Goal: Information Seeking & Learning: Learn about a topic

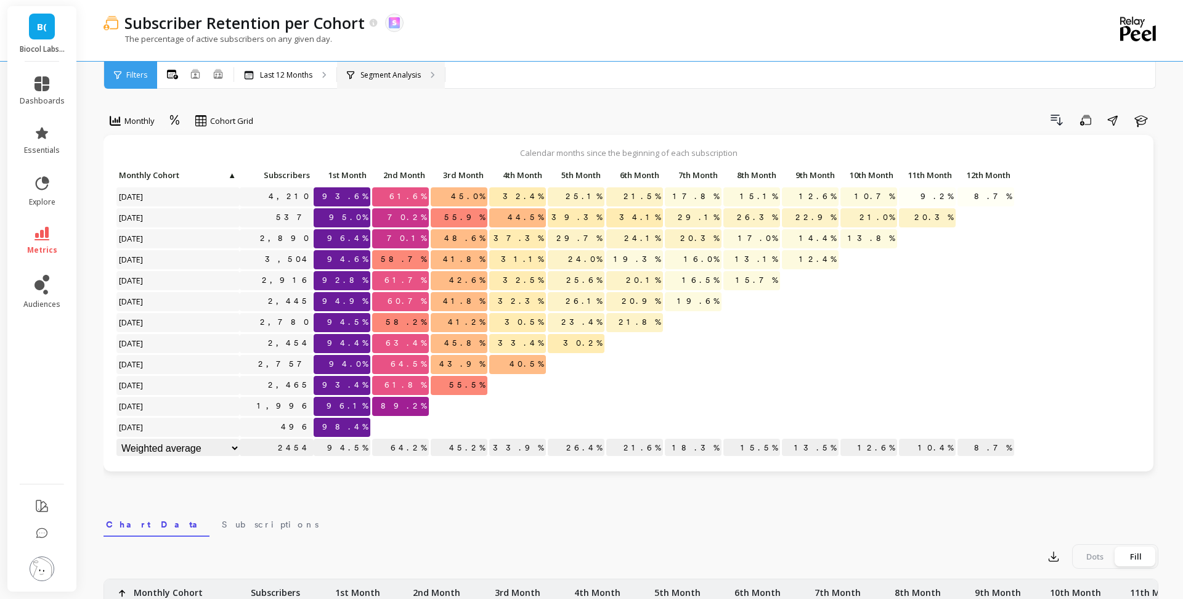
click at [409, 68] on div "Segment Analysis" at bounding box center [391, 75] width 108 height 27
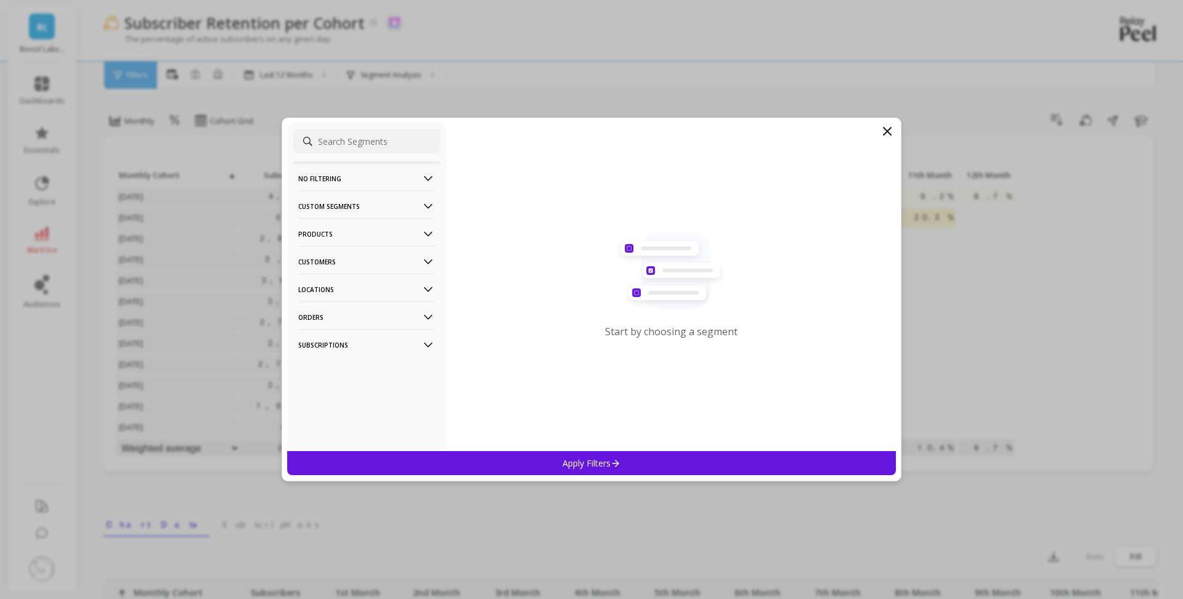
click at [391, 243] on p "Products" at bounding box center [366, 233] width 137 height 31
click at [361, 295] on div "SKUs" at bounding box center [366, 301] width 147 height 20
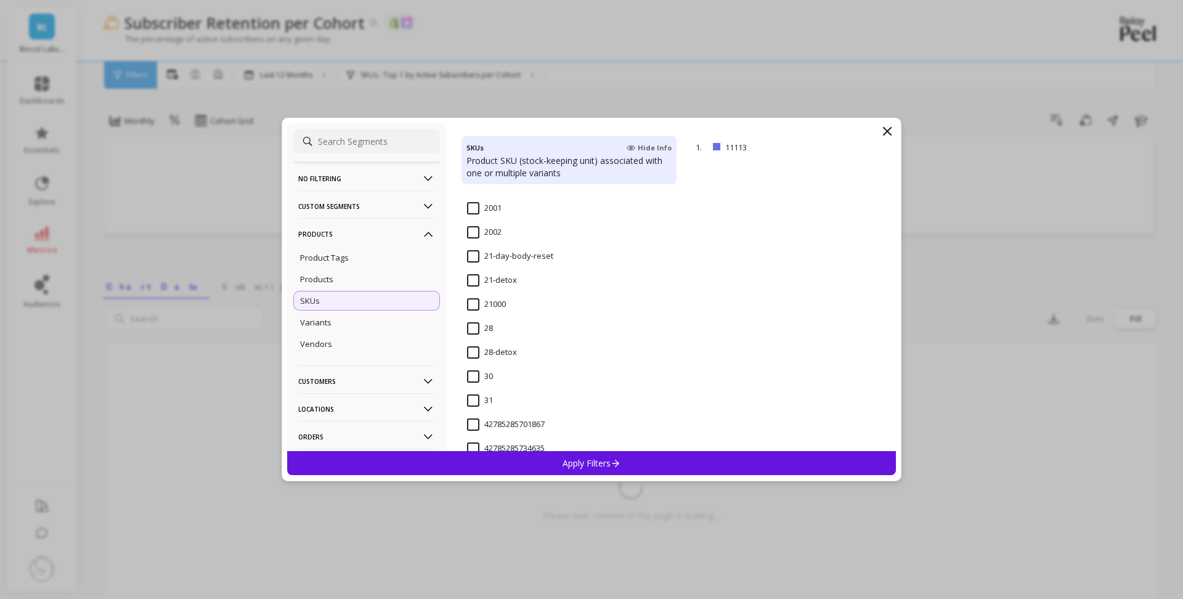
scroll to position [1220, 0]
click at [477, 349] on input "28-detox" at bounding box center [492, 349] width 50 height 12
click at [578, 467] on p "Apply Filters" at bounding box center [592, 463] width 59 height 12
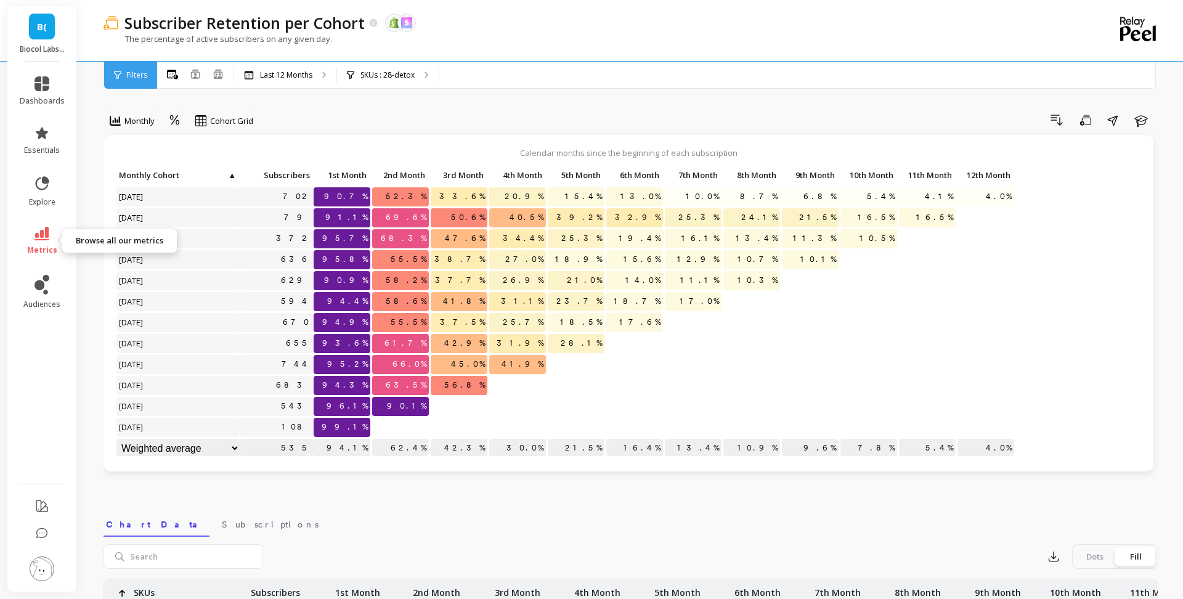
click at [55, 238] on link "metrics" at bounding box center [42, 241] width 45 height 28
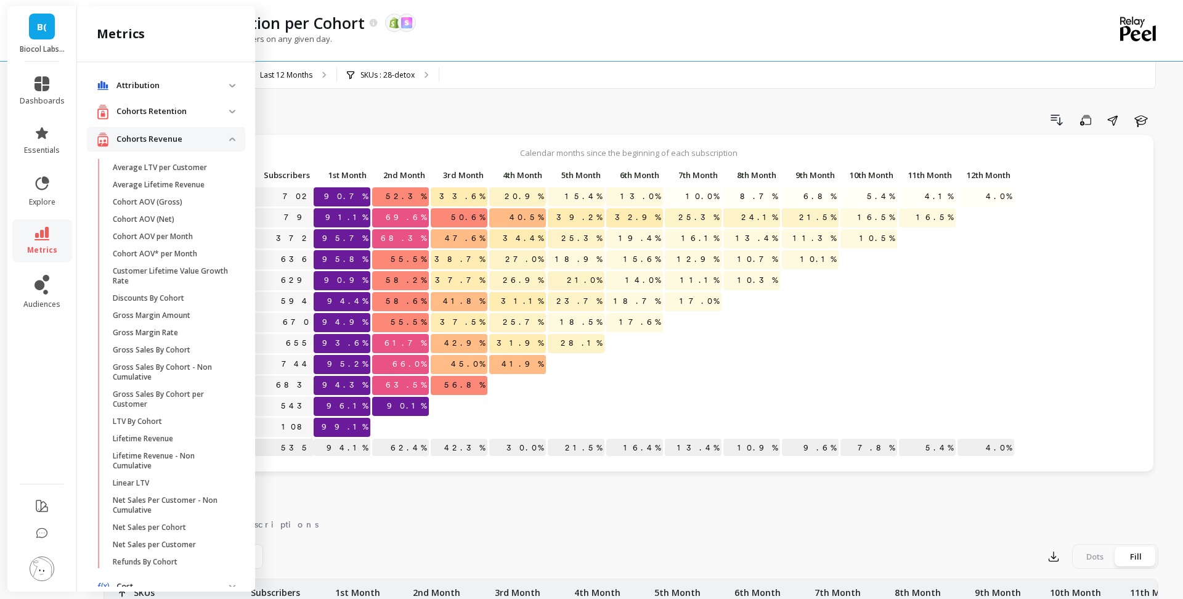
click at [169, 115] on p "Cohorts Retention" at bounding box center [172, 111] width 113 height 12
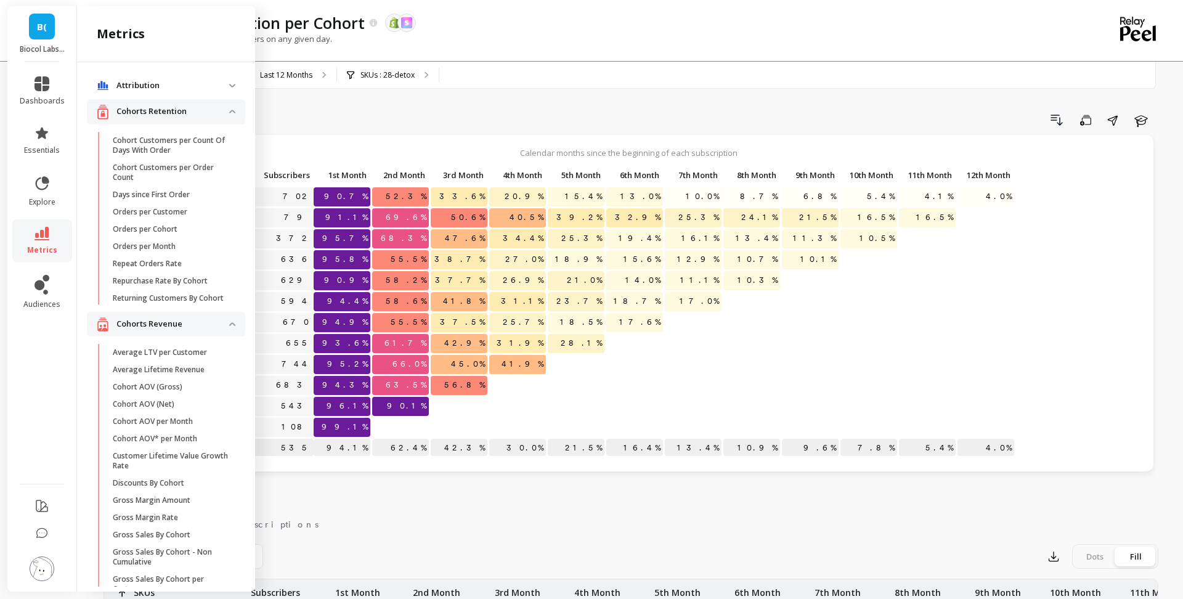
click at [169, 116] on p "Cohorts Retention" at bounding box center [172, 111] width 113 height 12
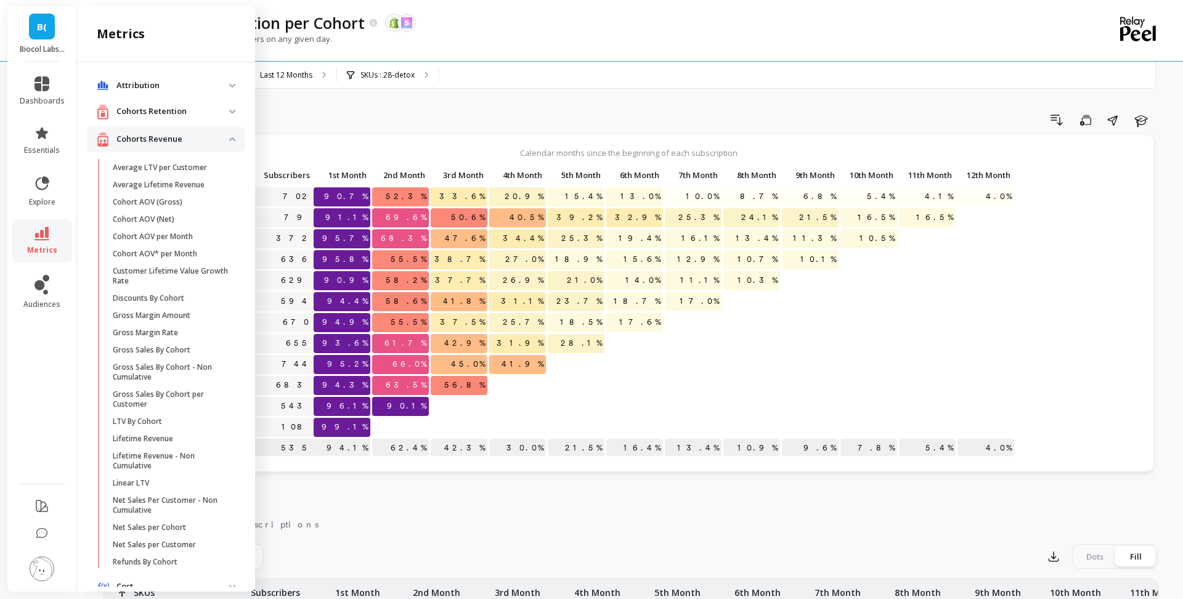
click at [166, 134] on p "Cohorts Revenue" at bounding box center [172, 139] width 113 height 12
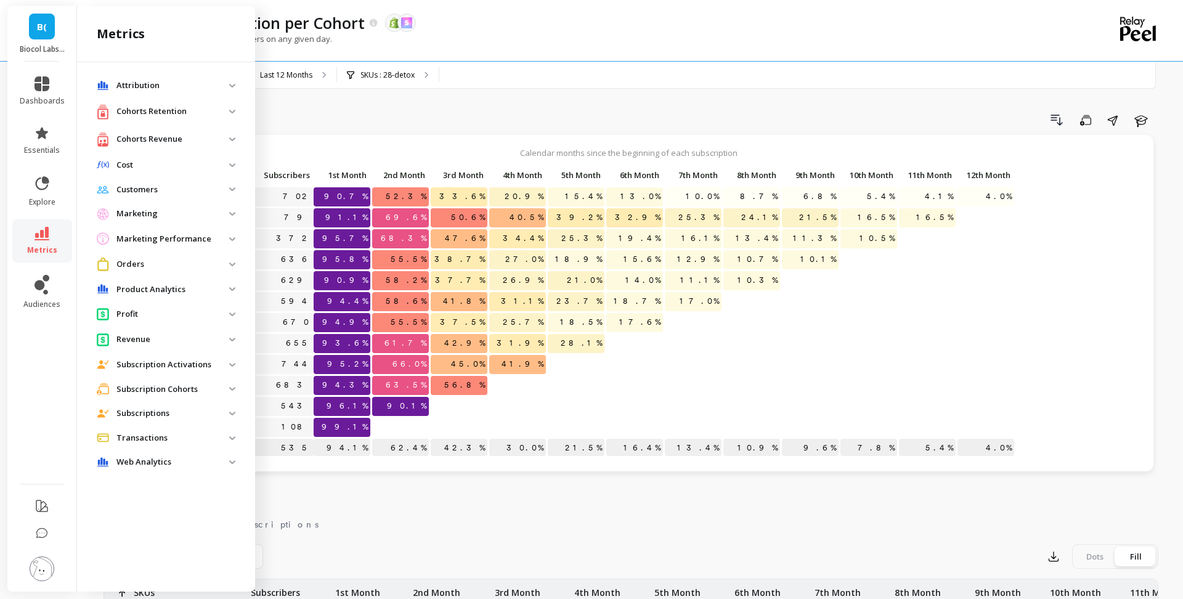
click at [168, 394] on p "Subscription Cohorts" at bounding box center [172, 389] width 113 height 12
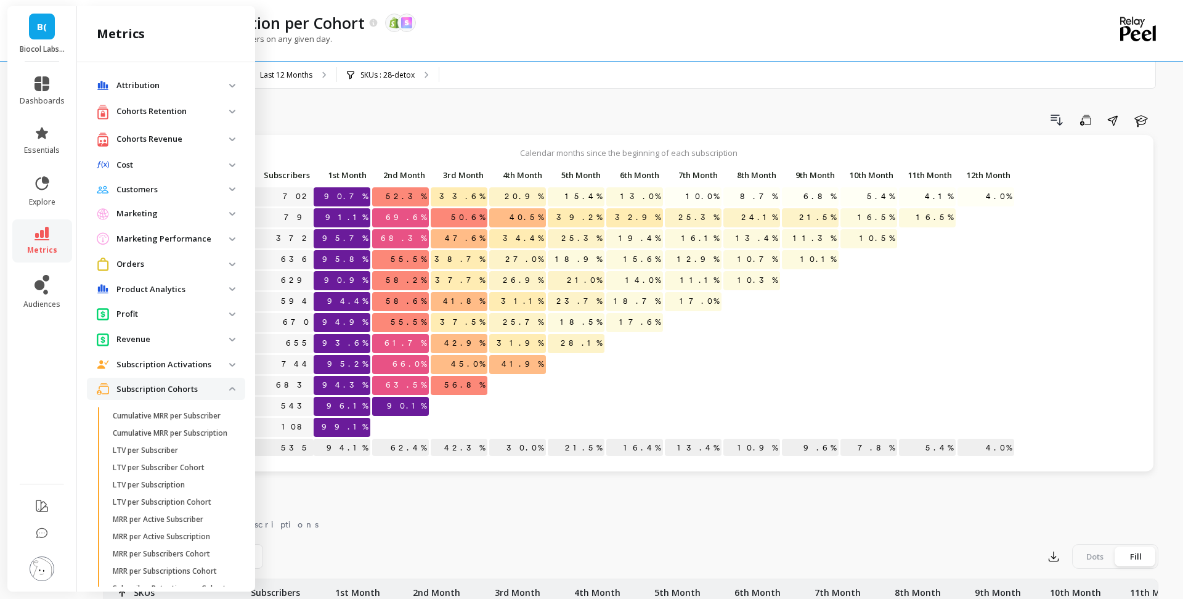
click at [180, 110] on p "Cohorts Retention" at bounding box center [172, 111] width 113 height 12
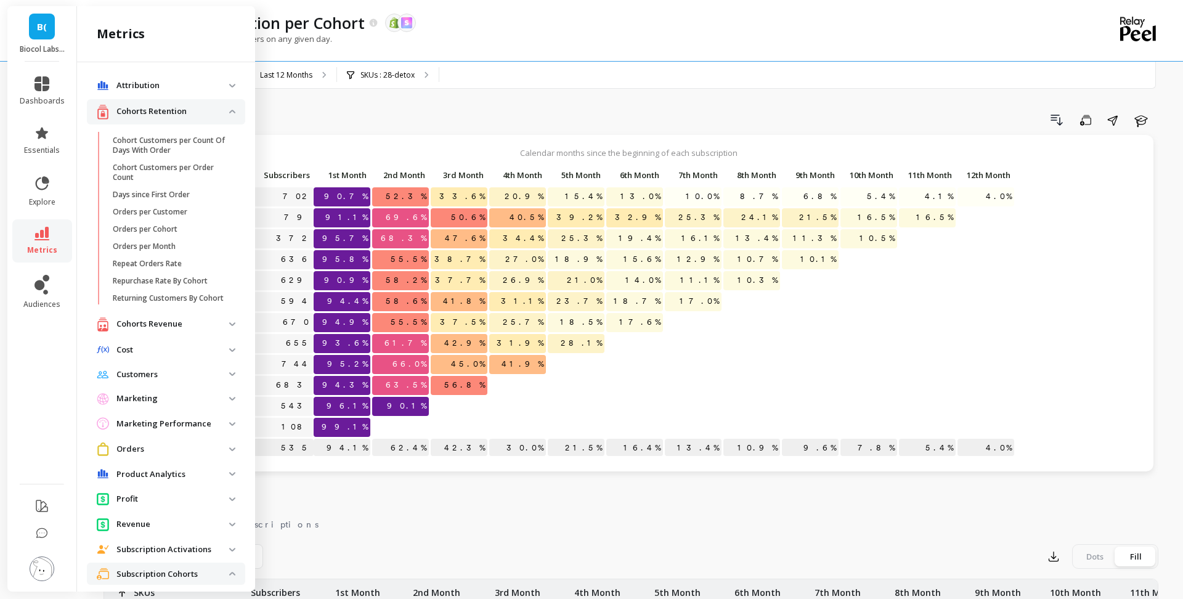
click at [180, 110] on p "Cohorts Retention" at bounding box center [172, 111] width 113 height 12
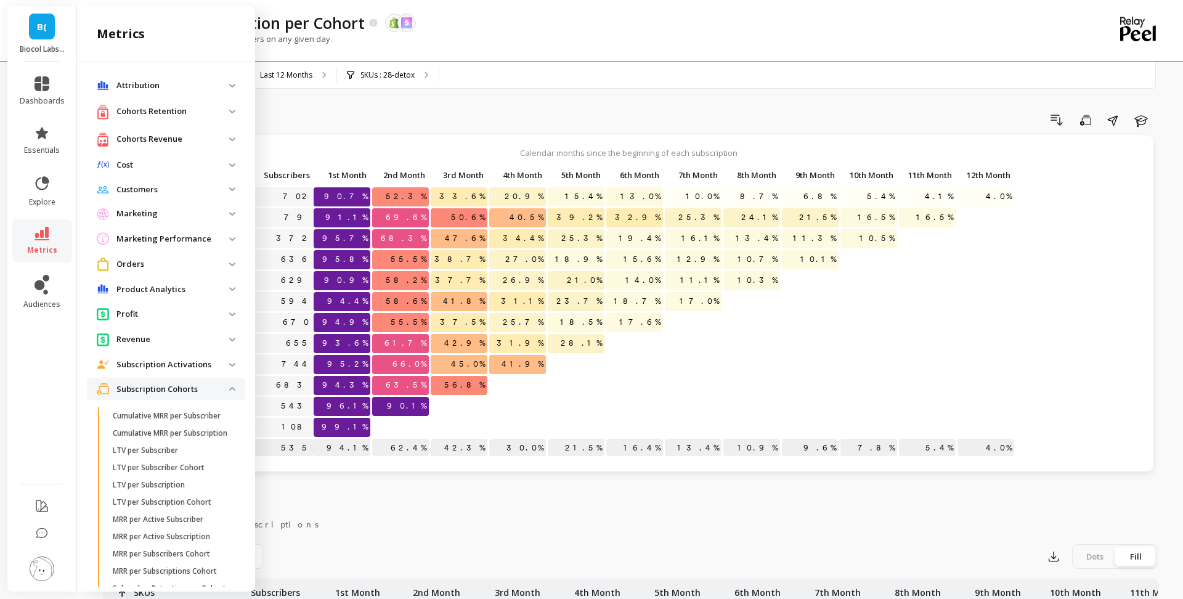
click at [176, 133] on p "Cohorts Revenue" at bounding box center [172, 139] width 113 height 12
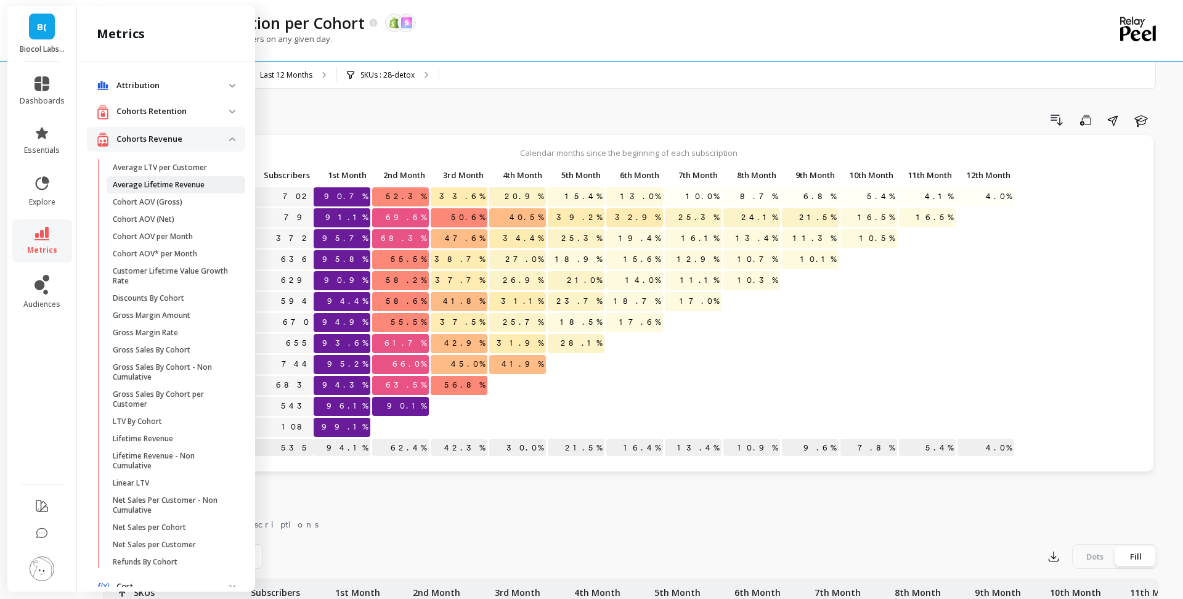
click at [179, 184] on p "Average Lifetime Revenue" at bounding box center [159, 185] width 92 height 10
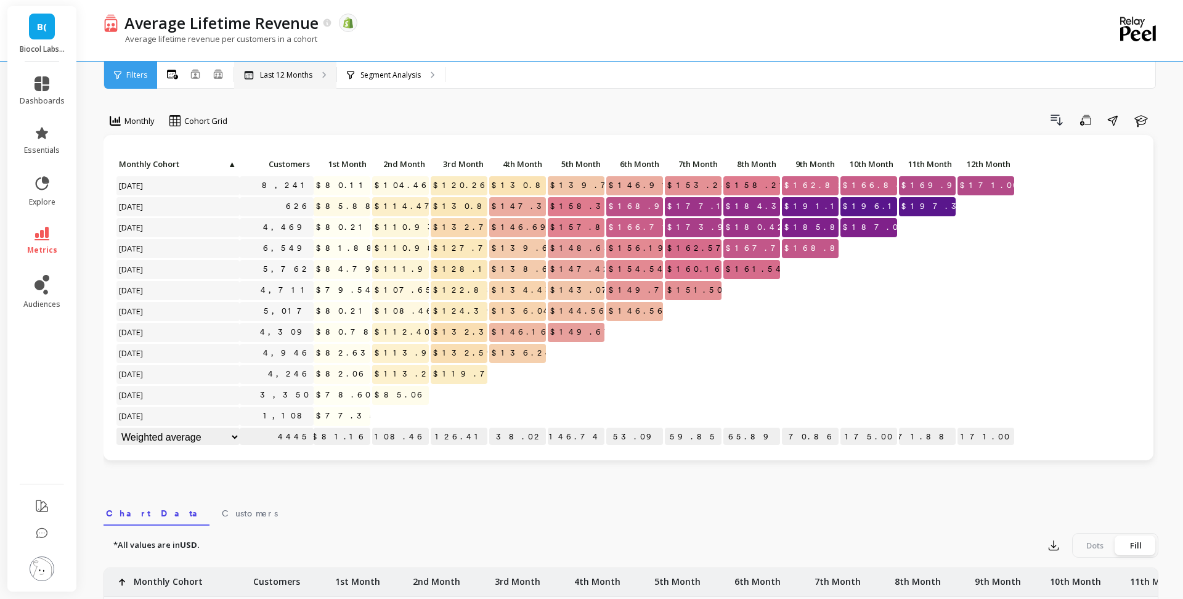
click at [290, 81] on div "Last 12 Months" at bounding box center [285, 75] width 102 height 27
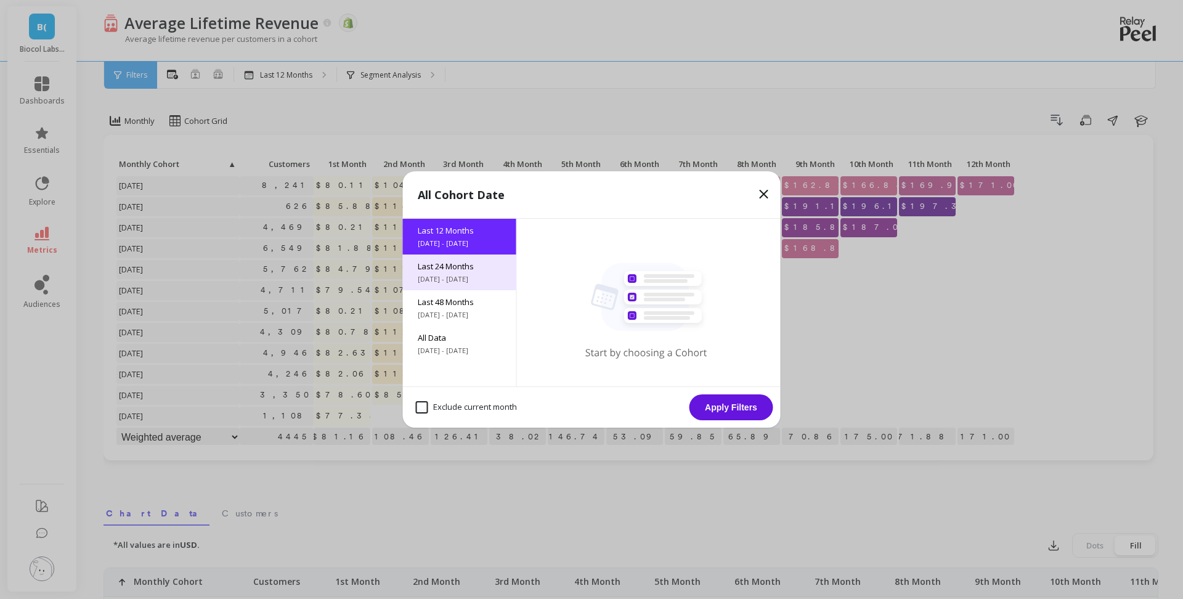
click at [466, 285] on div "Last 24 Months [DATE] - [DATE]" at bounding box center [459, 273] width 113 height 36
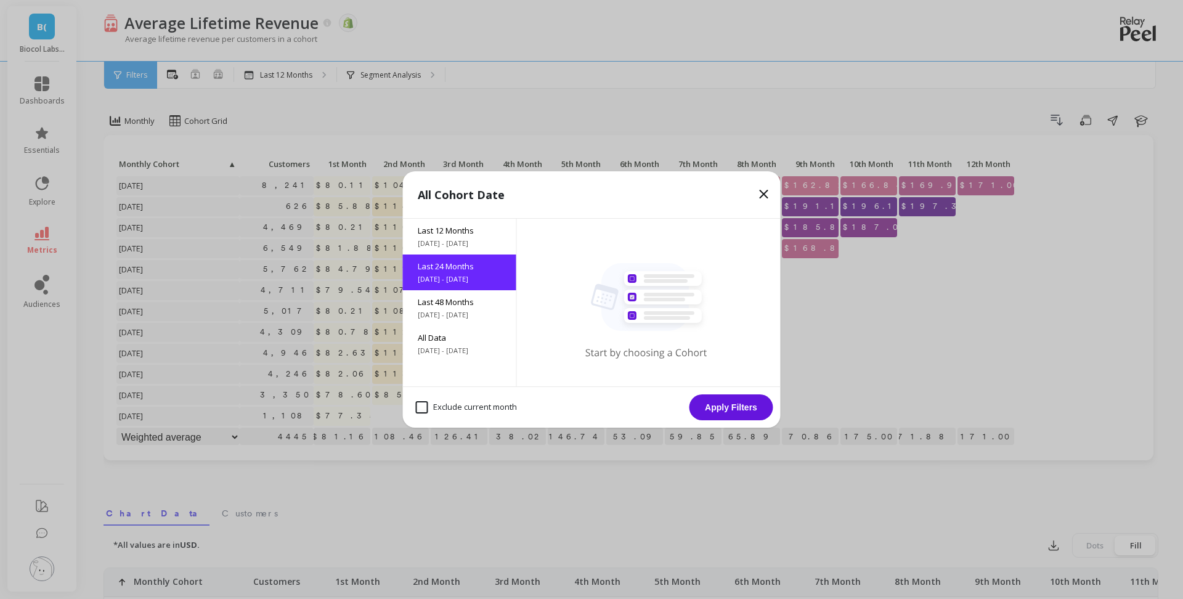
click at [741, 410] on button "Apply Filters" at bounding box center [732, 407] width 84 height 26
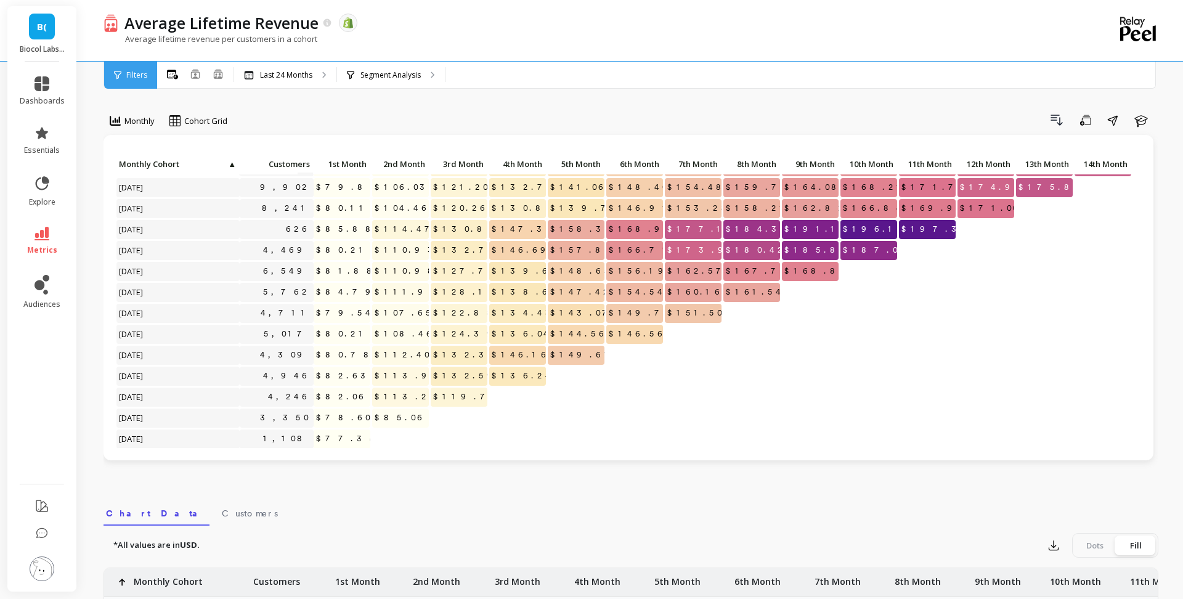
scroll to position [252, 0]
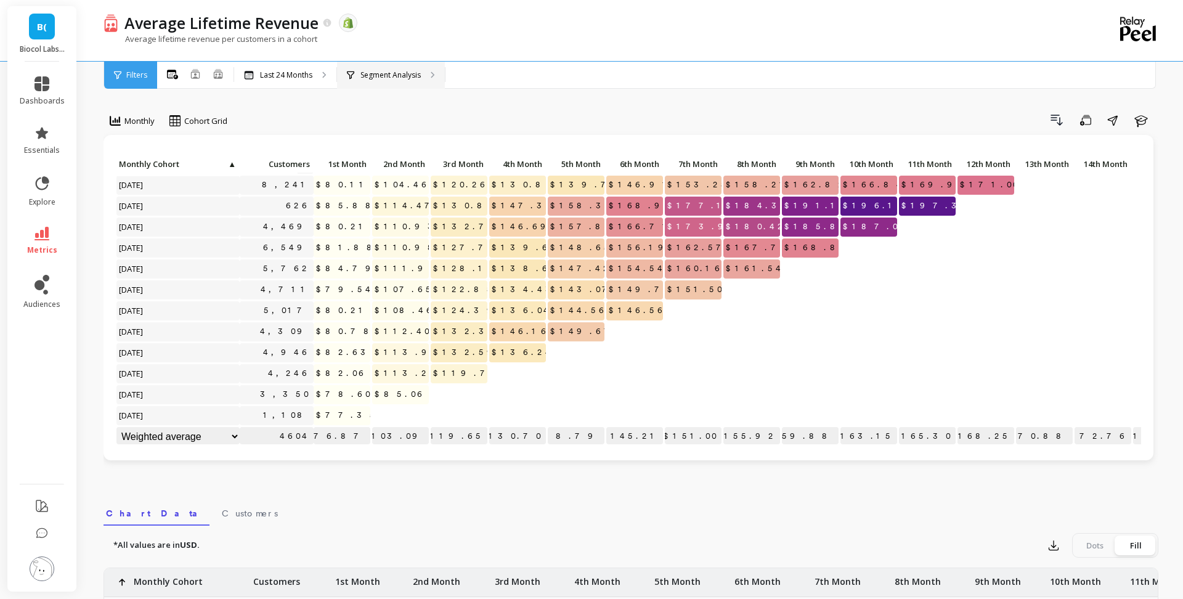
click at [411, 72] on p "Segment Analysis" at bounding box center [391, 75] width 60 height 10
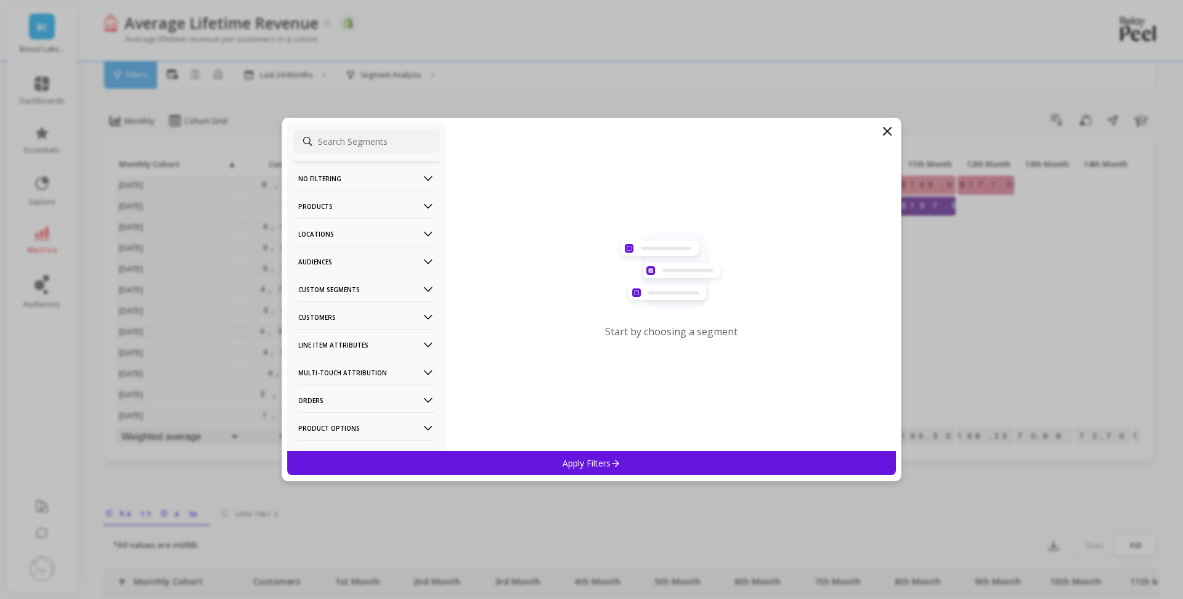
click at [389, 253] on p "Audiences" at bounding box center [366, 261] width 137 height 31
click at [388, 282] on p "Custom Segments" at bounding box center [366, 289] width 137 height 31
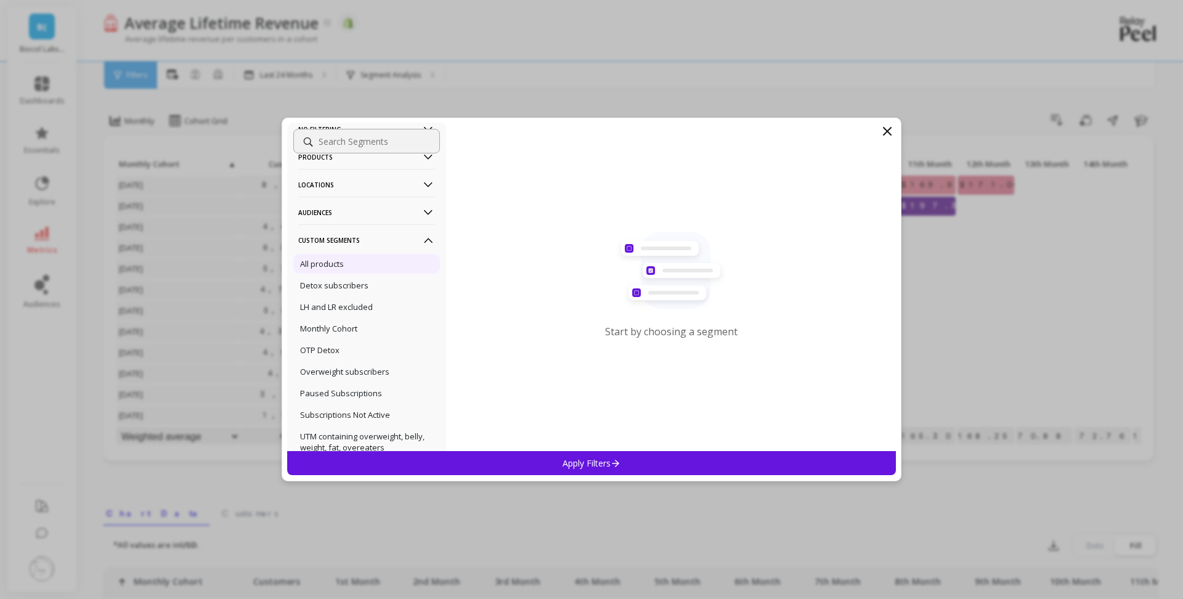
scroll to position [47, 0]
click at [375, 245] on p "Custom Segments" at bounding box center [366, 241] width 137 height 31
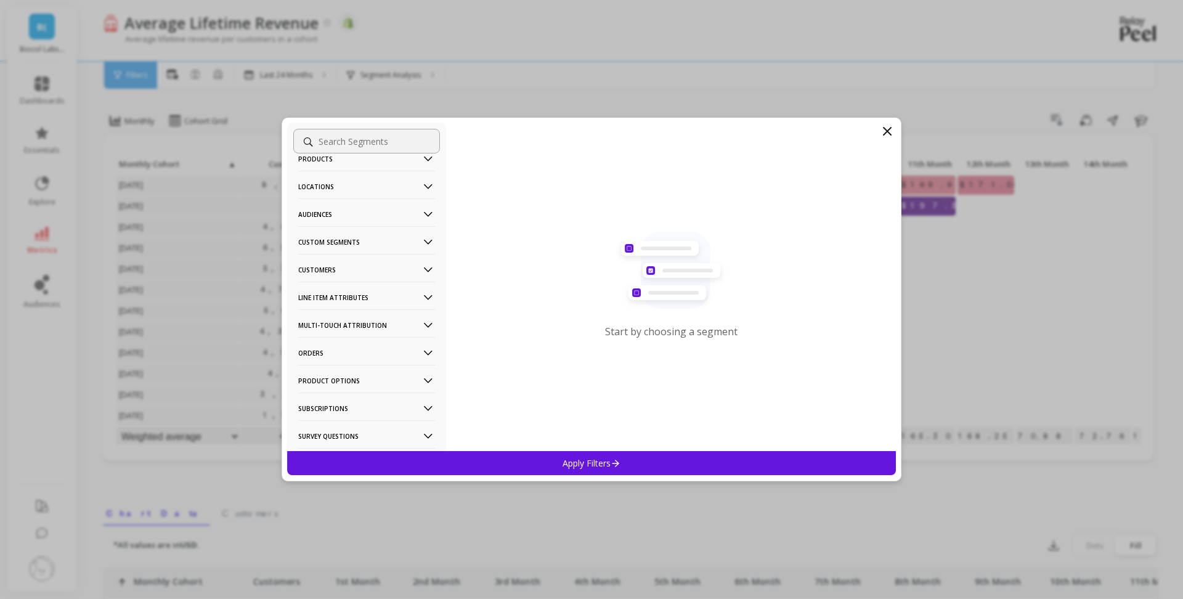
click at [375, 264] on p "Customers" at bounding box center [366, 269] width 137 height 31
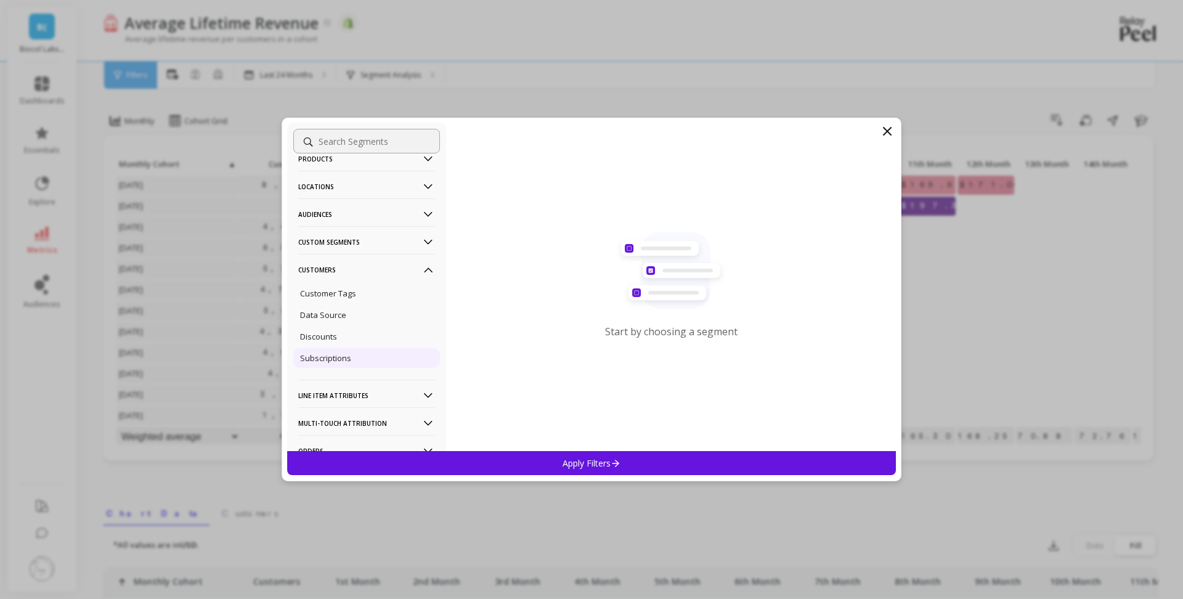
click at [349, 352] on p "Subscriptions" at bounding box center [325, 357] width 51 height 11
click at [595, 462] on p "Apply Filters" at bounding box center [592, 463] width 59 height 12
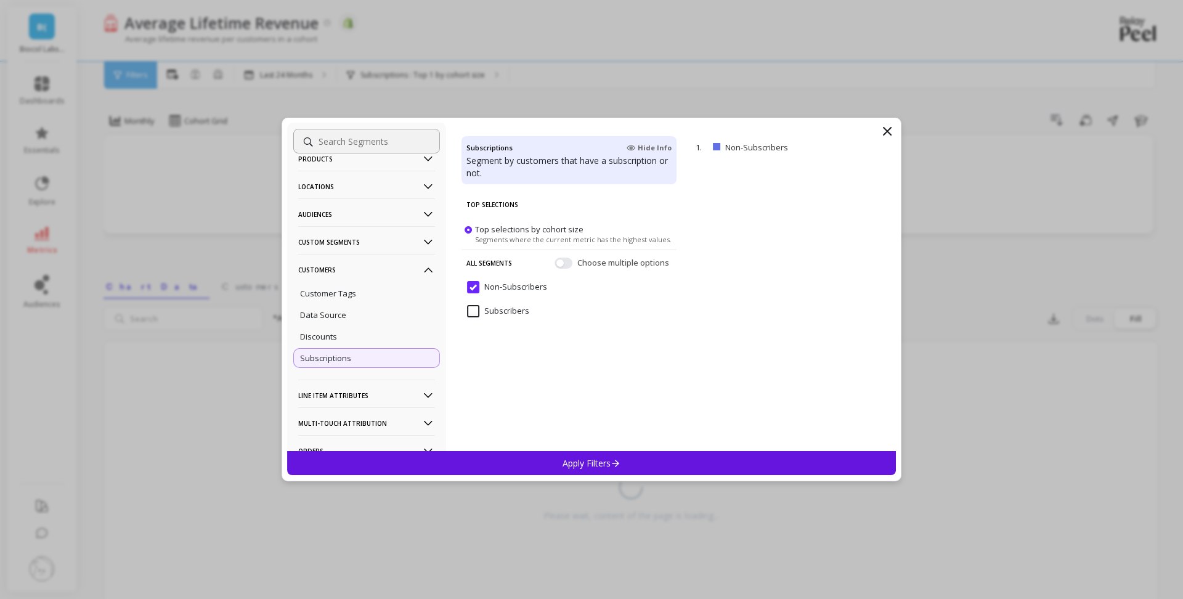
click at [473, 311] on input "Subscribers" at bounding box center [498, 311] width 62 height 12
click at [635, 458] on div "Apply Filters" at bounding box center [591, 463] width 609 height 24
